Goal: Information Seeking & Learning: Learn about a topic

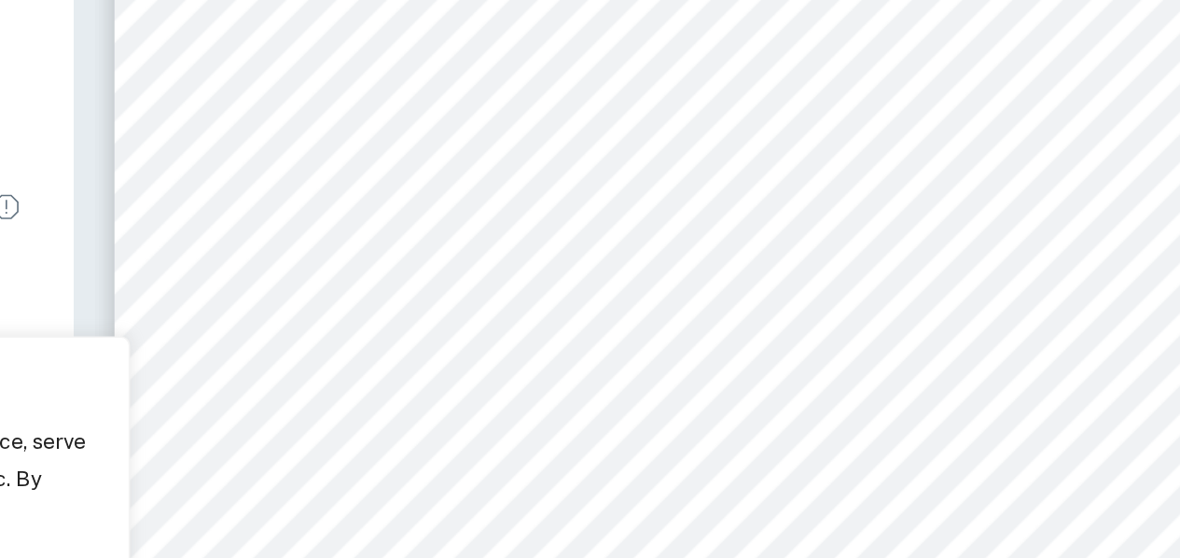
scroll to position [3848, 0]
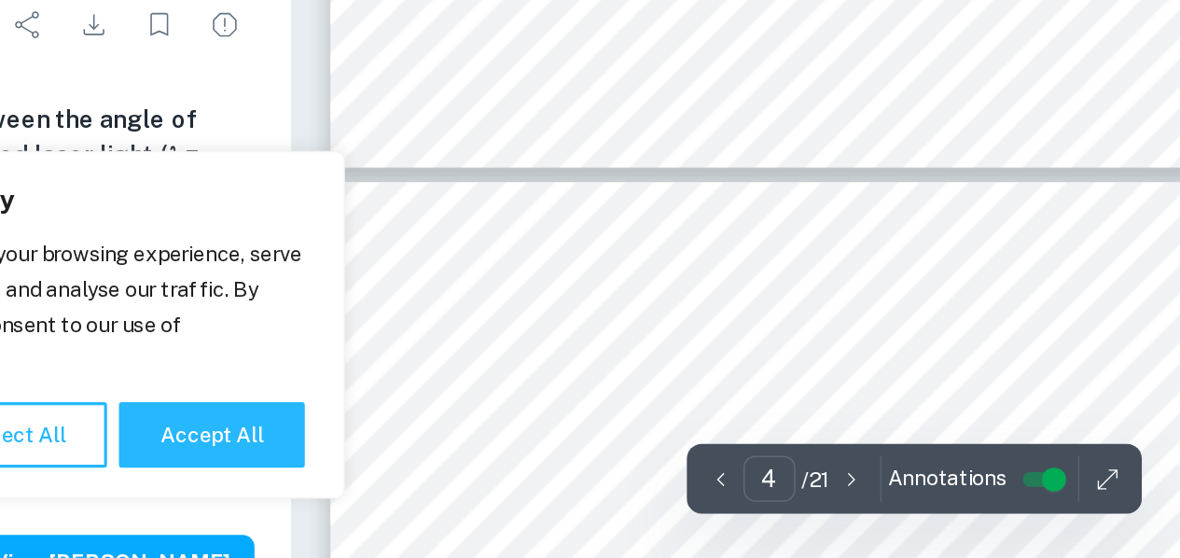
type input "5"
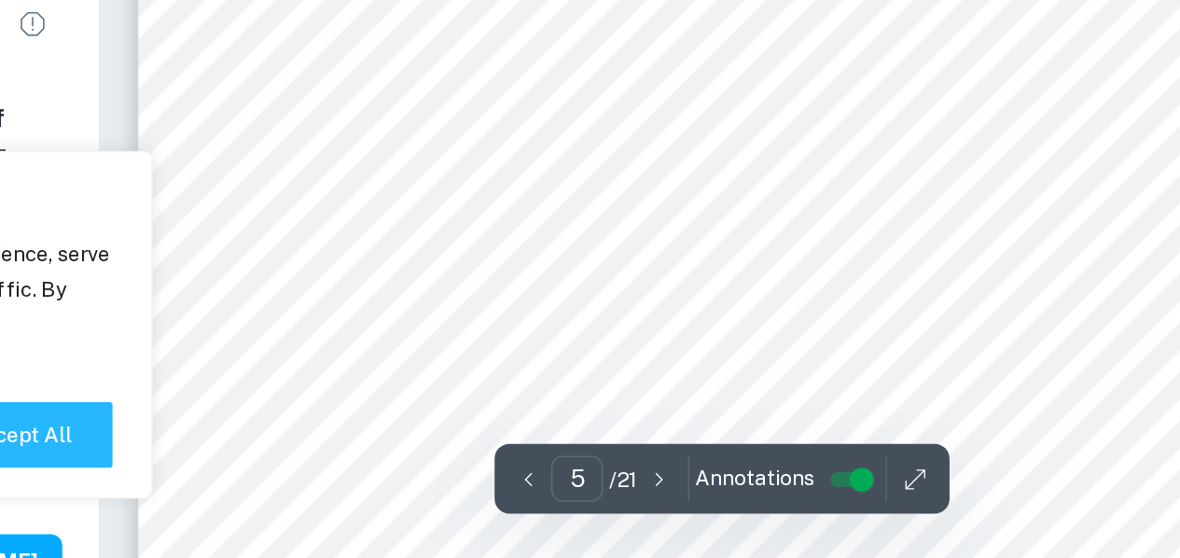
scroll to position [4700, 0]
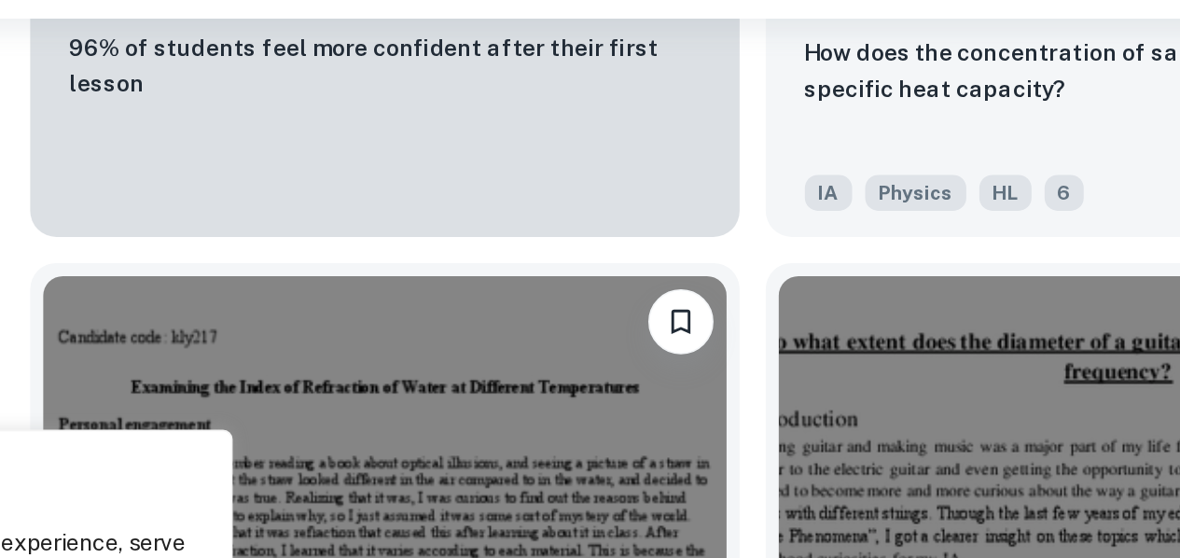
scroll to position [2290, 0]
